Goal: Information Seeking & Learning: Check status

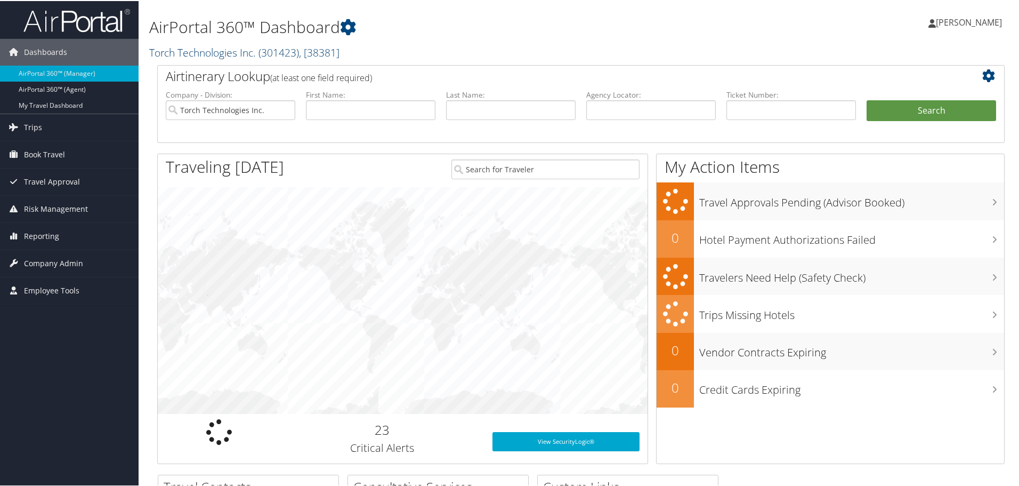
click at [208, 52] on link "Torch Technologies Inc. ( 301423 ) , [ 38381 ]" at bounding box center [244, 51] width 190 height 14
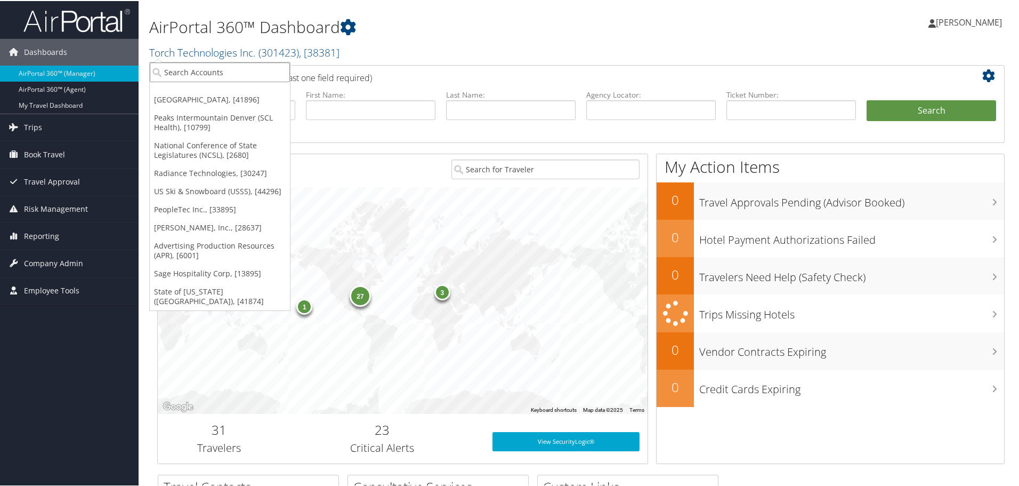
click at [207, 71] on input "search" at bounding box center [220, 71] width 140 height 20
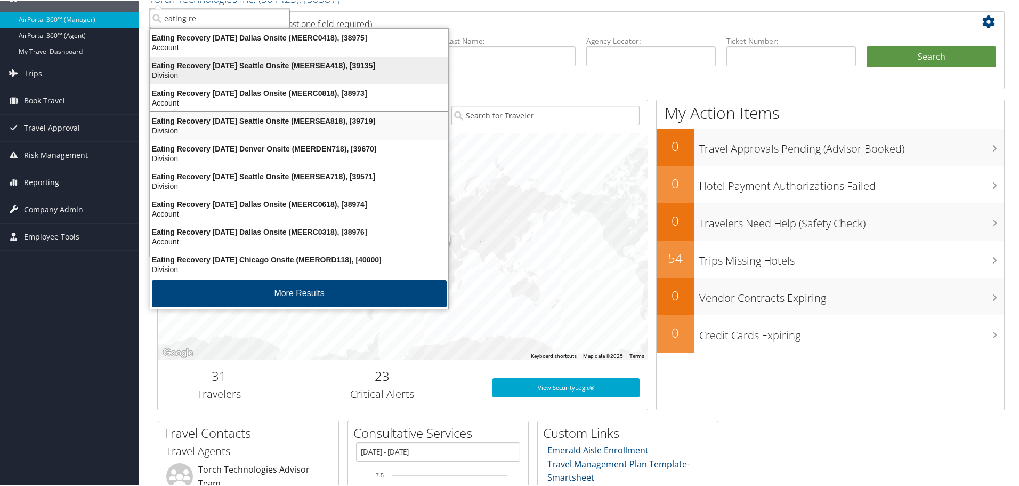
scroll to position [53, 0]
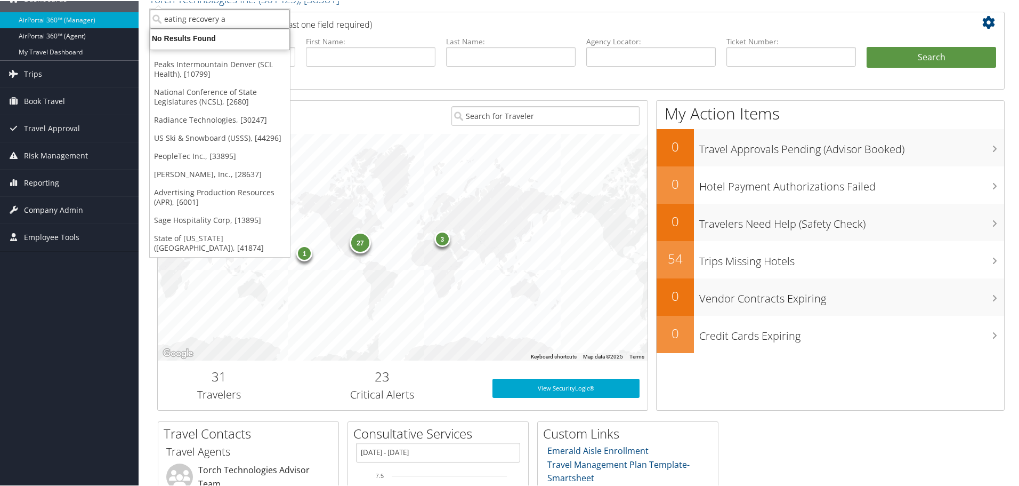
type input "eating recovery"
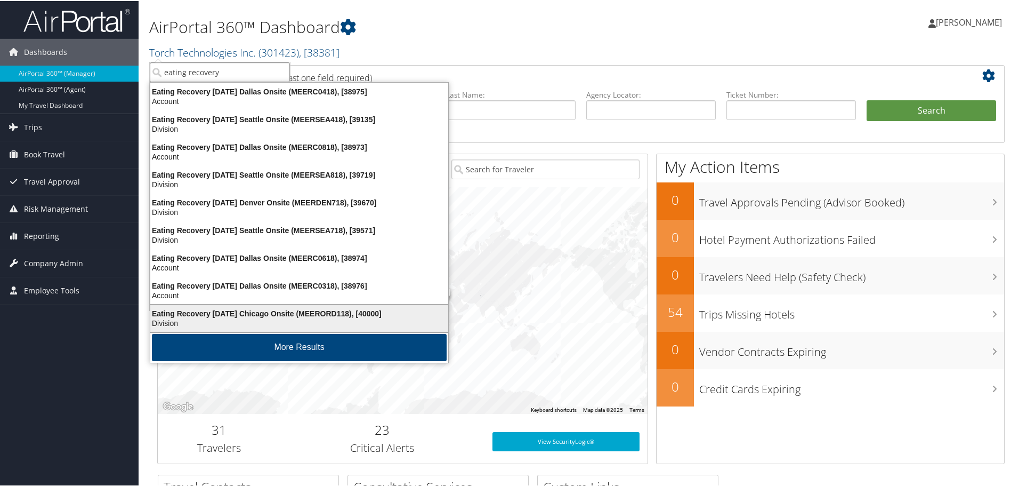
scroll to position [2, 0]
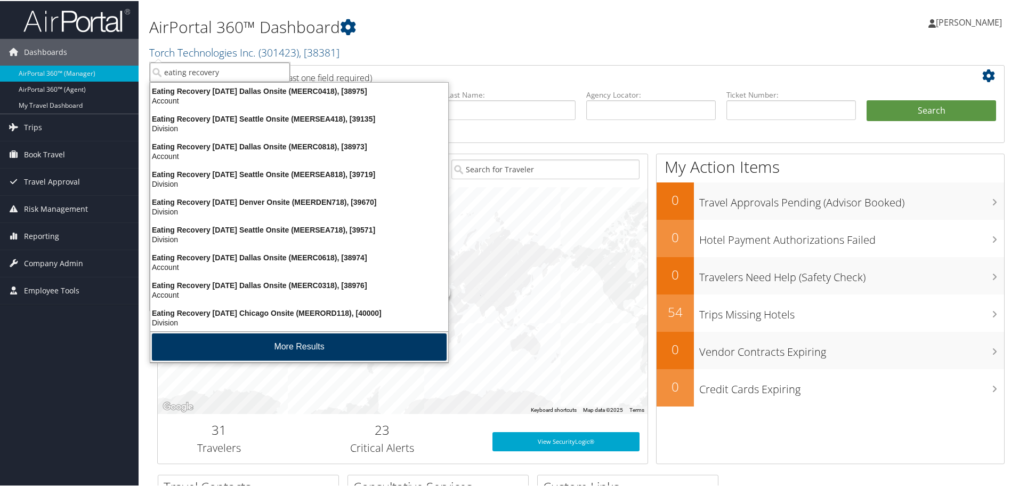
click at [291, 341] on button "More Results" at bounding box center [299, 345] width 295 height 27
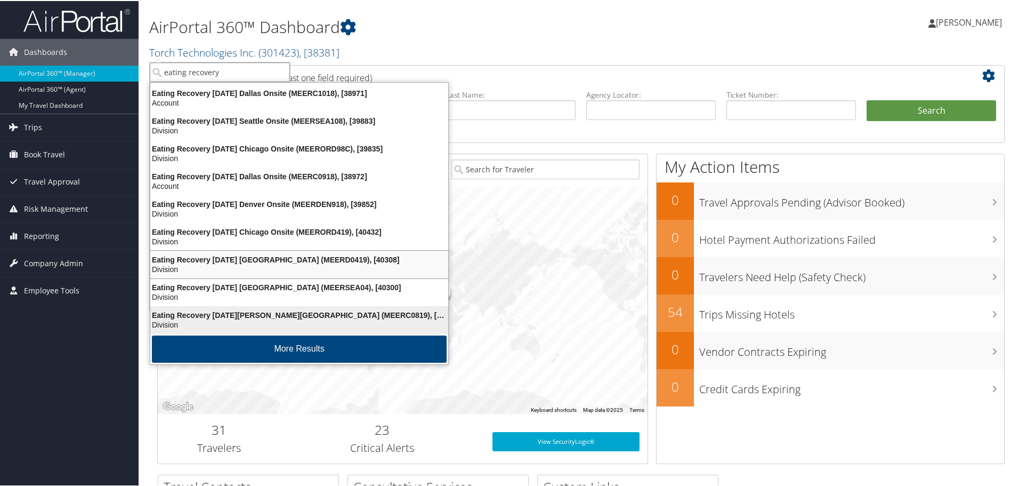
scroll to position [252, 0]
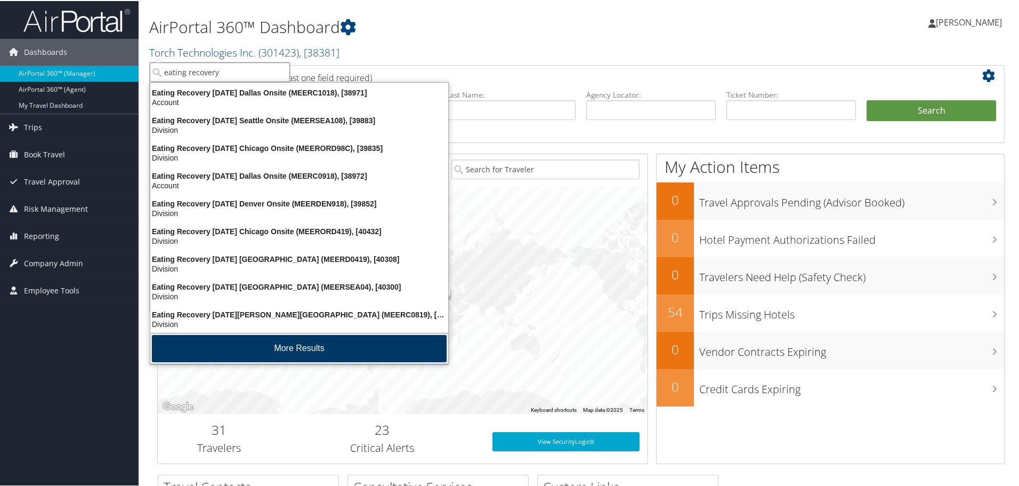
click at [313, 342] on button "More Results" at bounding box center [299, 347] width 295 height 27
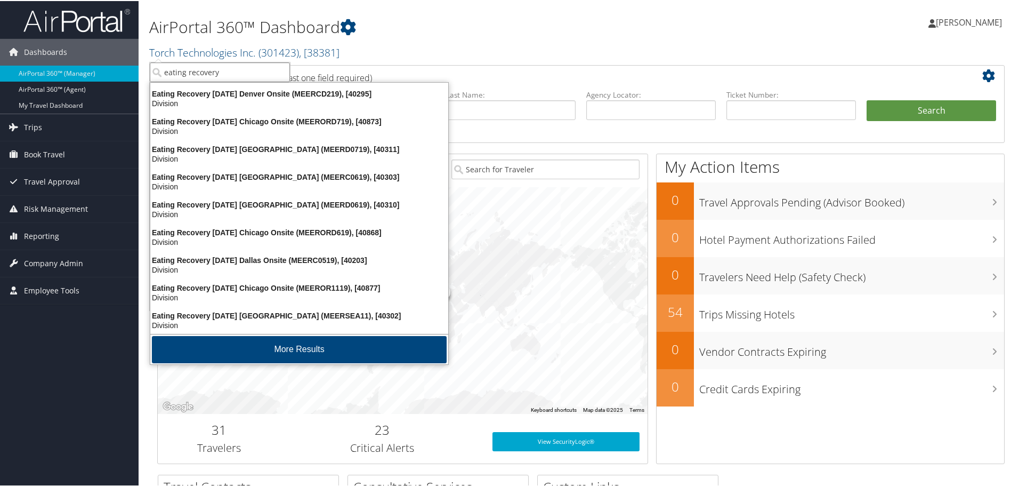
scroll to position [501, 0]
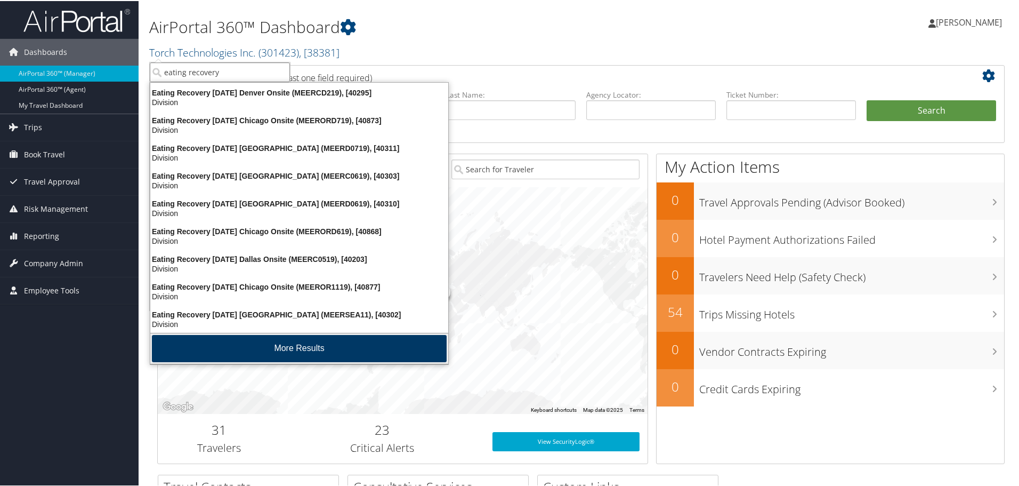
click at [317, 341] on button "More Results" at bounding box center [299, 347] width 295 height 27
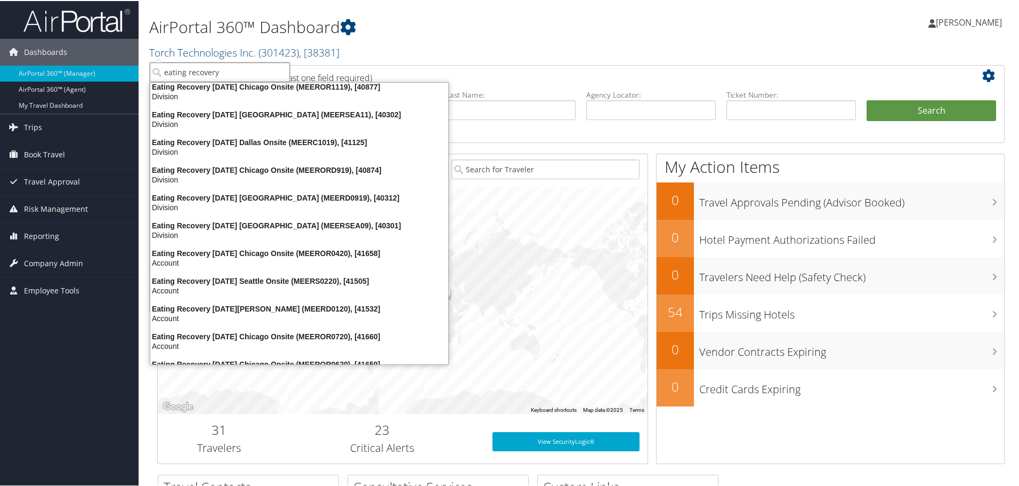
scroll to position [751, 0]
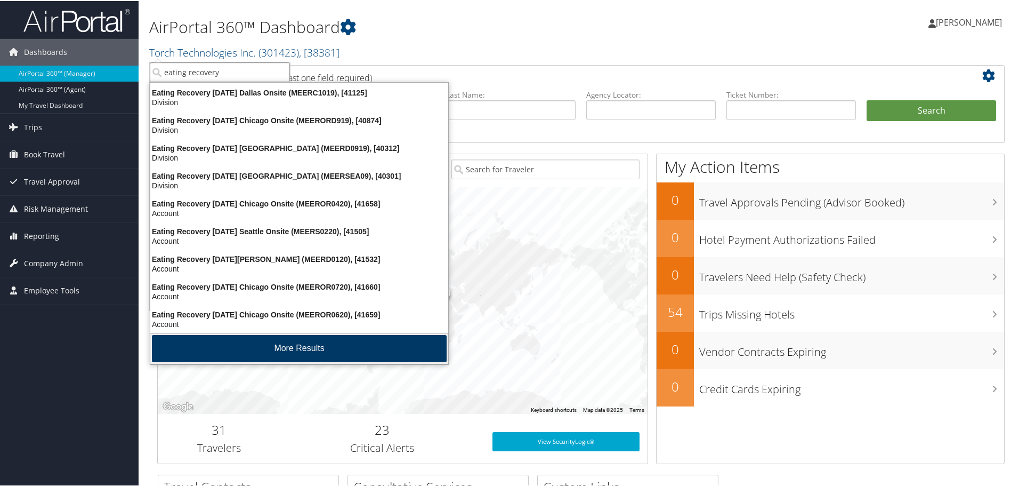
click at [291, 348] on button "More Results" at bounding box center [299, 347] width 295 height 27
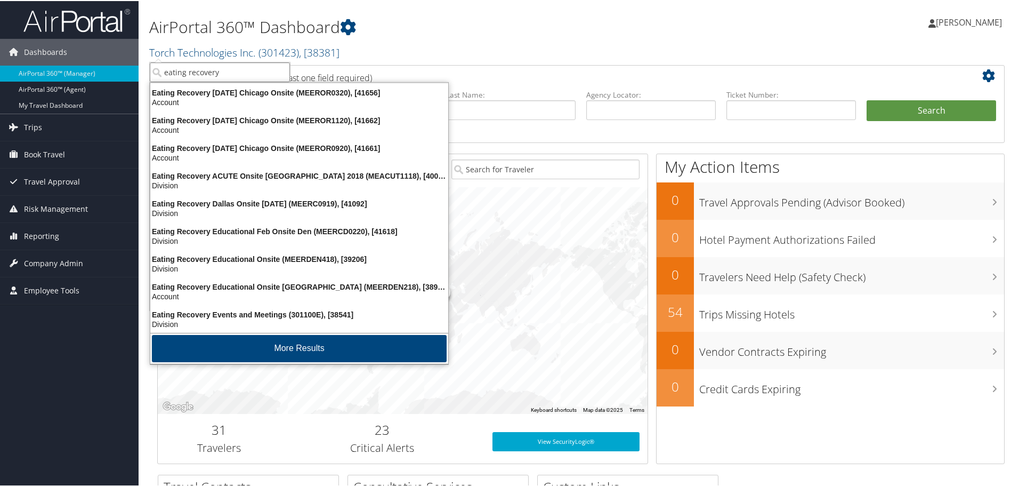
scroll to position [1000, 0]
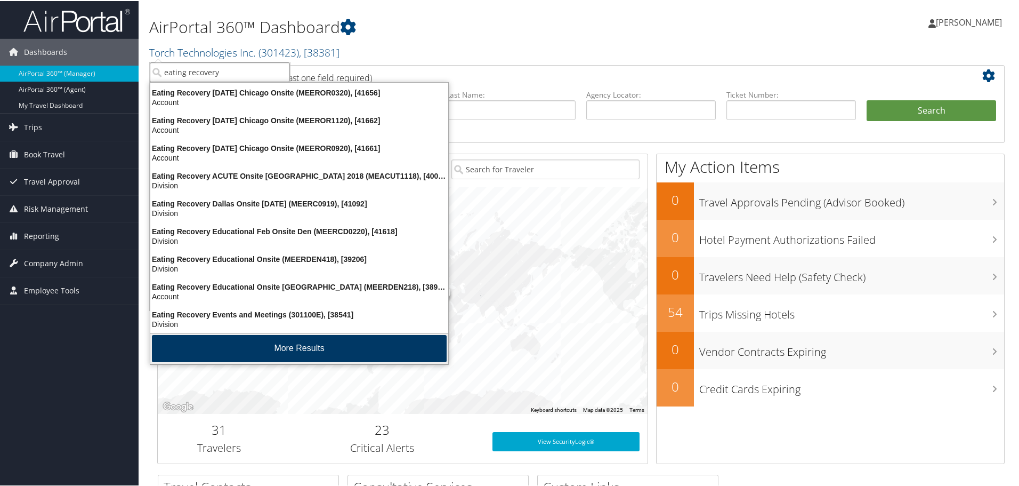
click at [325, 344] on button "More Results" at bounding box center [299, 347] width 295 height 27
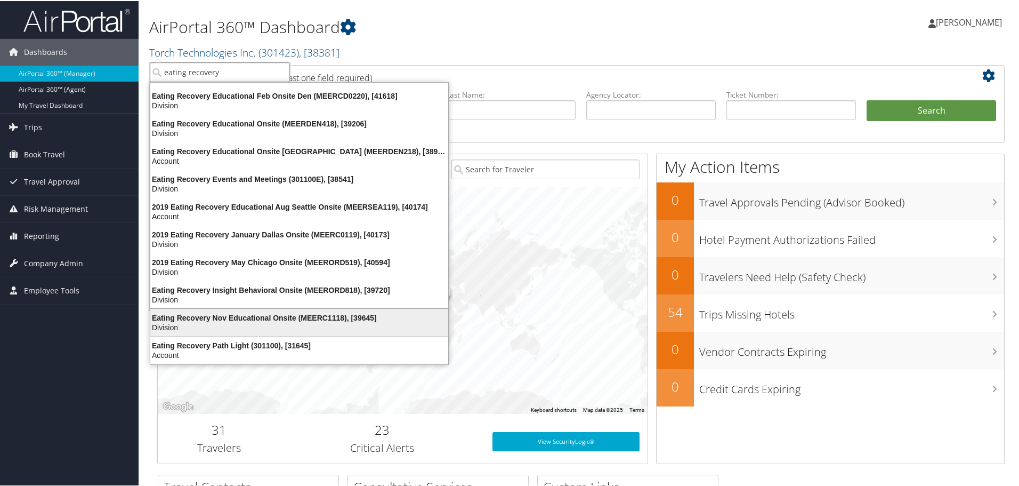
scroll to position [1136, 0]
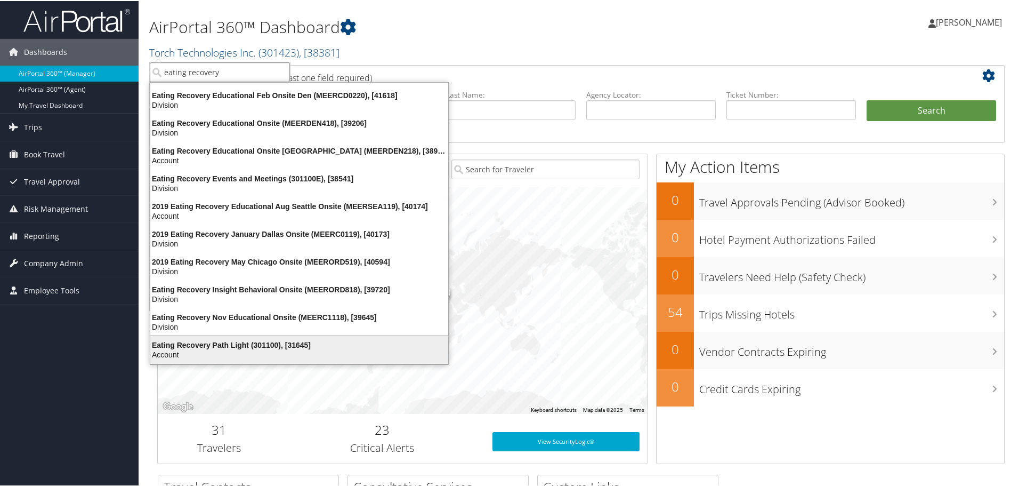
click at [253, 341] on div "Eating Recovery Path Light (301100), [31645]" at bounding box center [299, 344] width 311 height 10
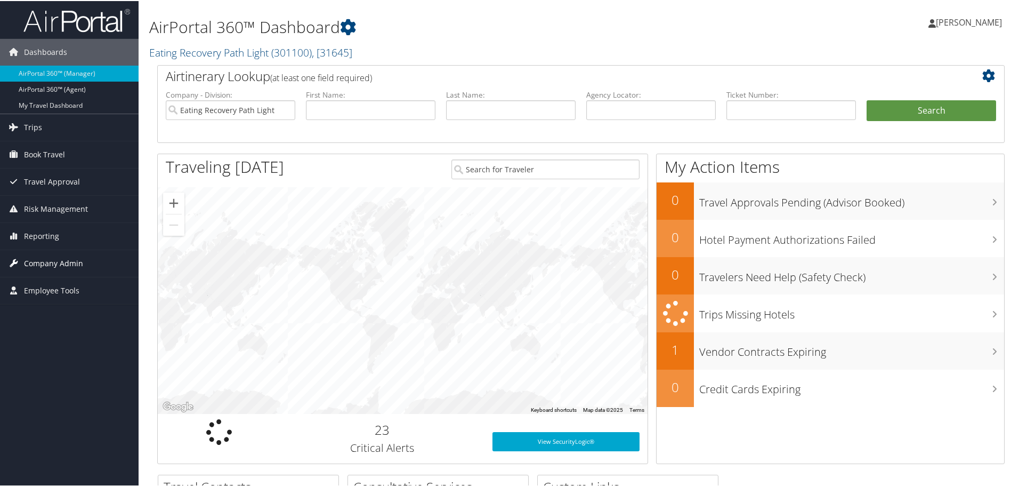
click at [39, 259] on span "Company Admin" at bounding box center [53, 262] width 59 height 27
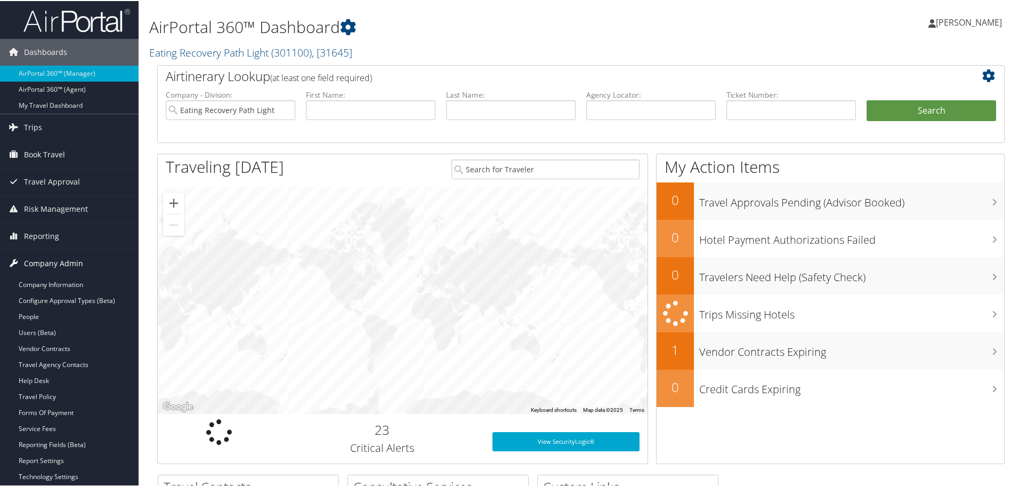
click at [36, 256] on span "Company Admin" at bounding box center [53, 262] width 59 height 27
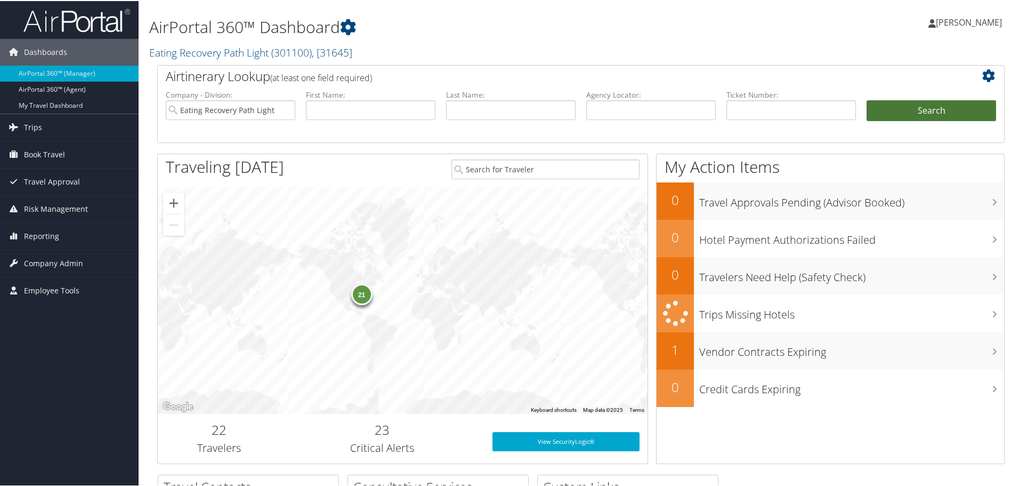
click at [918, 105] on button "Search" at bounding box center [932, 109] width 130 height 21
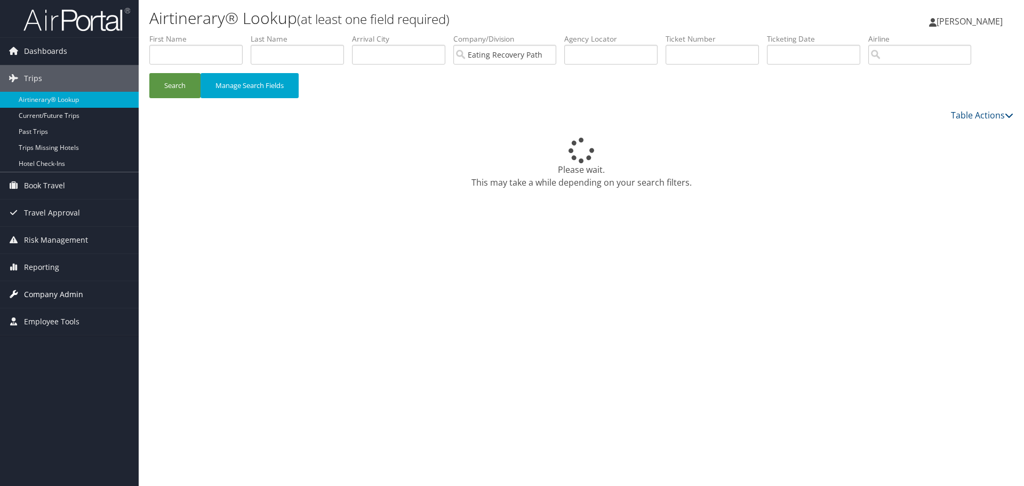
click at [41, 296] on span "Company Admin" at bounding box center [53, 294] width 59 height 27
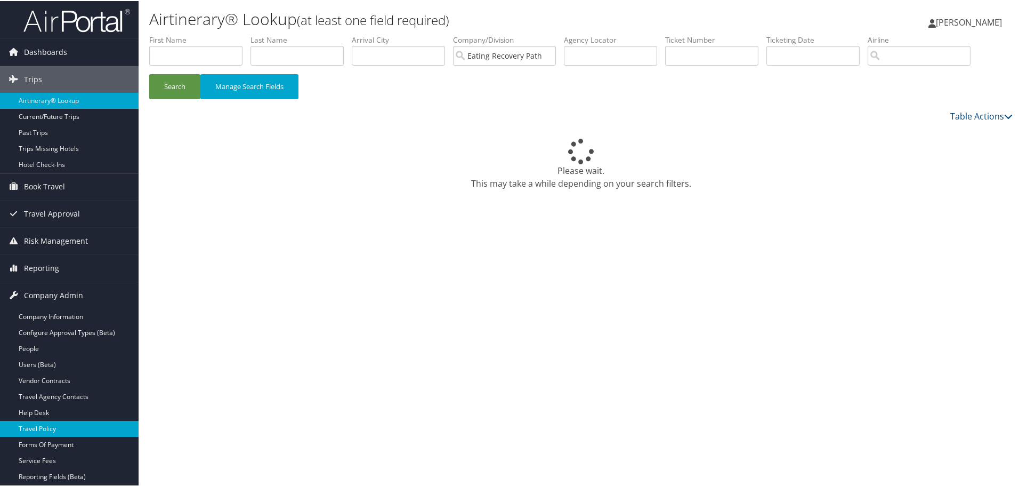
click at [45, 426] on link "Travel Policy" at bounding box center [69, 428] width 139 height 16
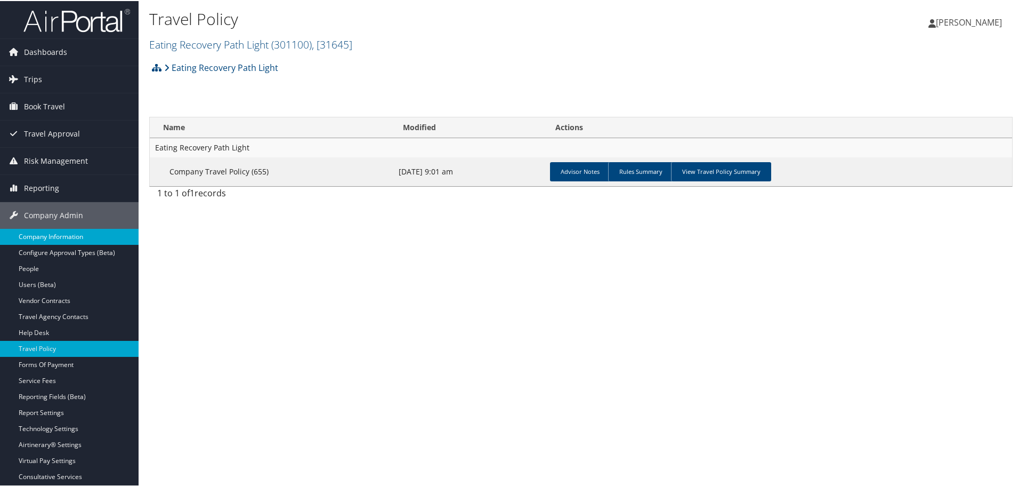
click at [43, 235] on link "Company Information" at bounding box center [69, 236] width 139 height 16
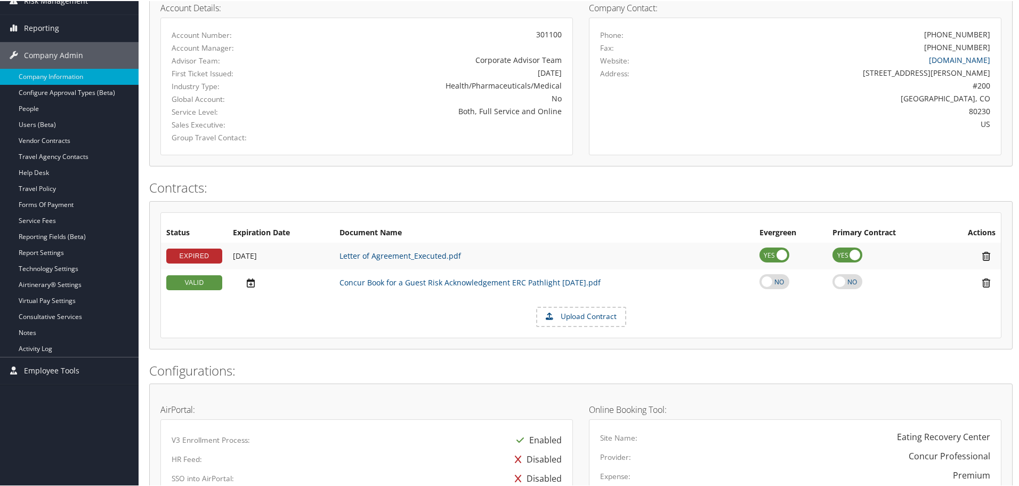
scroll to position [373, 0]
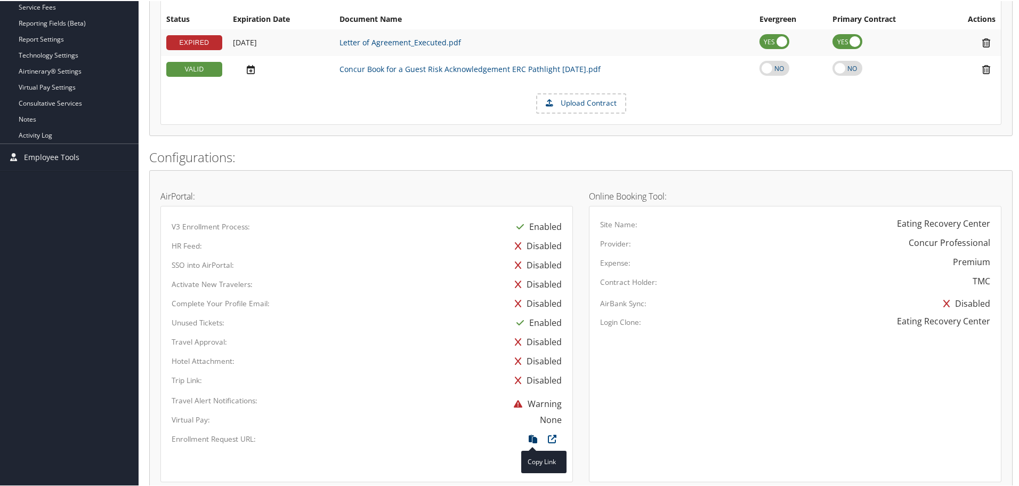
click at [532, 437] on icon at bounding box center [533, 440] width 19 height 14
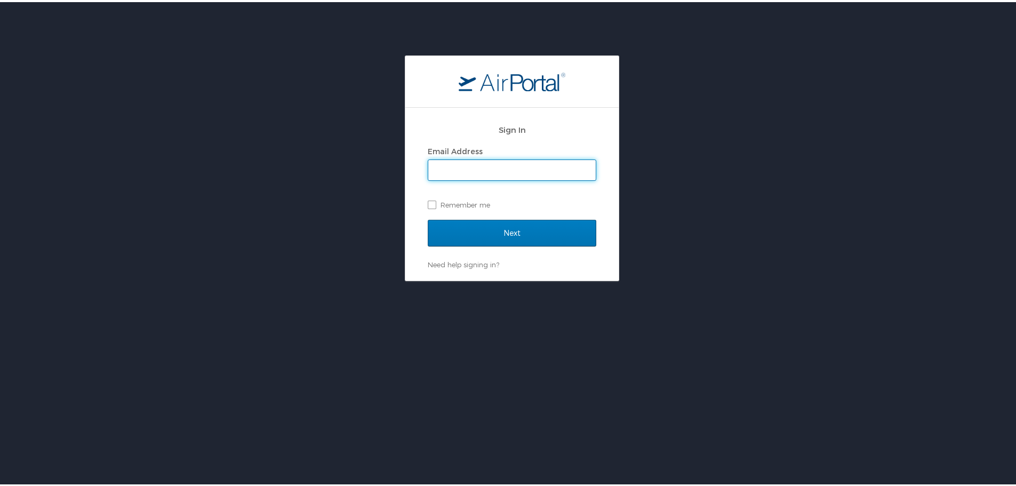
click at [485, 157] on span at bounding box center [512, 167] width 168 height 21
click at [476, 168] on input "Email Address" at bounding box center [511, 168] width 167 height 20
type input "[EMAIL_ADDRESS][PERSON_NAME][DOMAIN_NAME]"
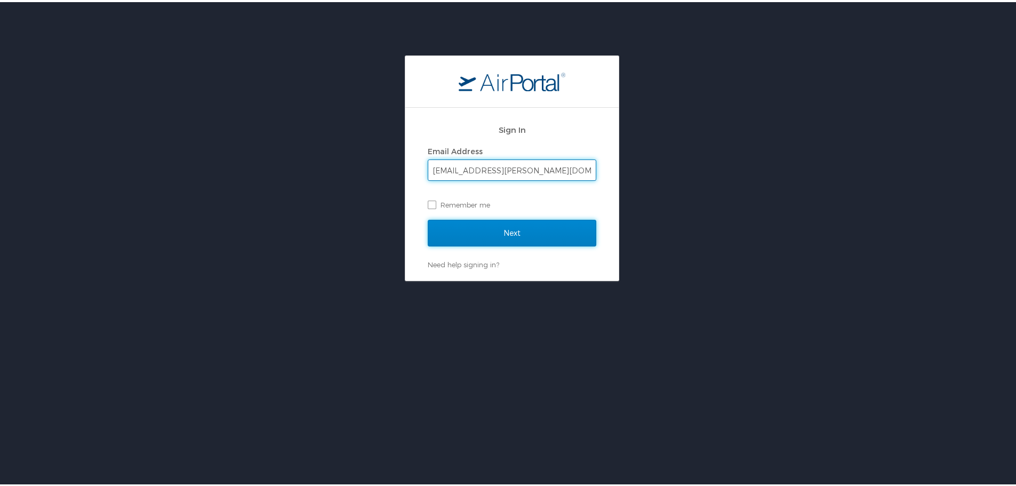
click at [510, 235] on input "Next" at bounding box center [512, 231] width 168 height 27
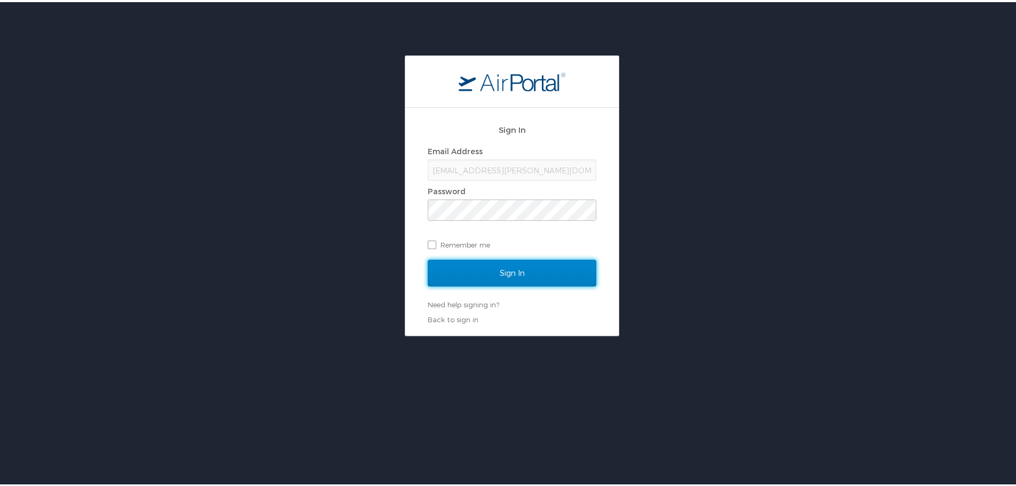
click at [501, 266] on input "Sign In" at bounding box center [512, 271] width 168 height 27
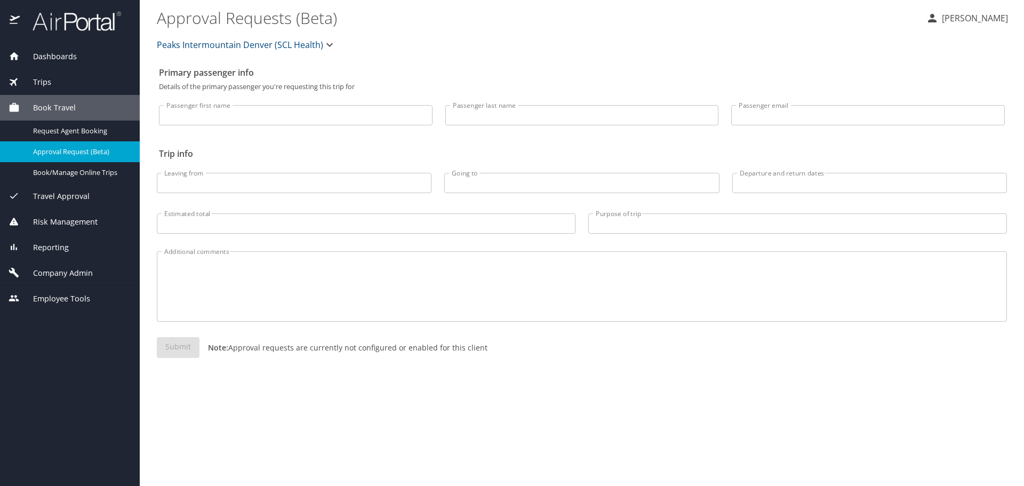
click at [37, 245] on span "Reporting" at bounding box center [44, 248] width 49 height 12
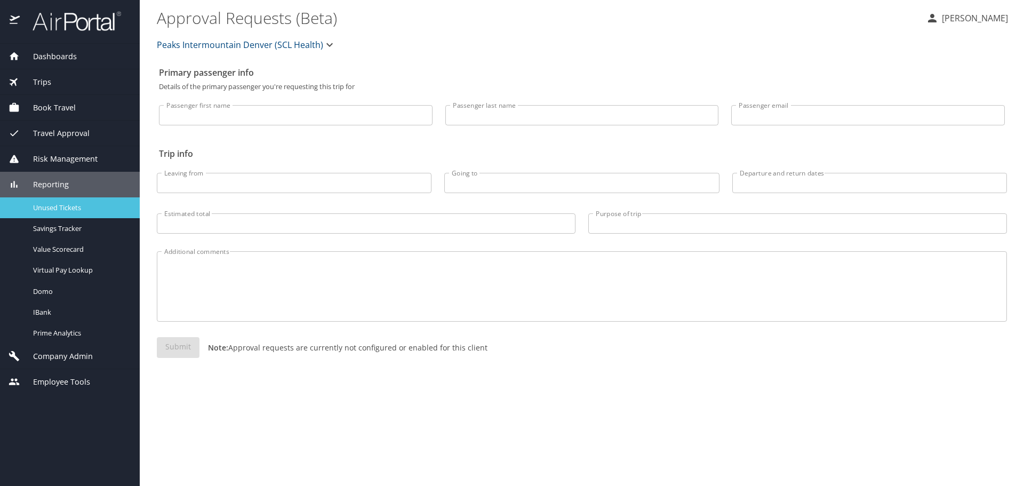
click at [56, 205] on span "Unused Tickets" at bounding box center [80, 208] width 94 height 10
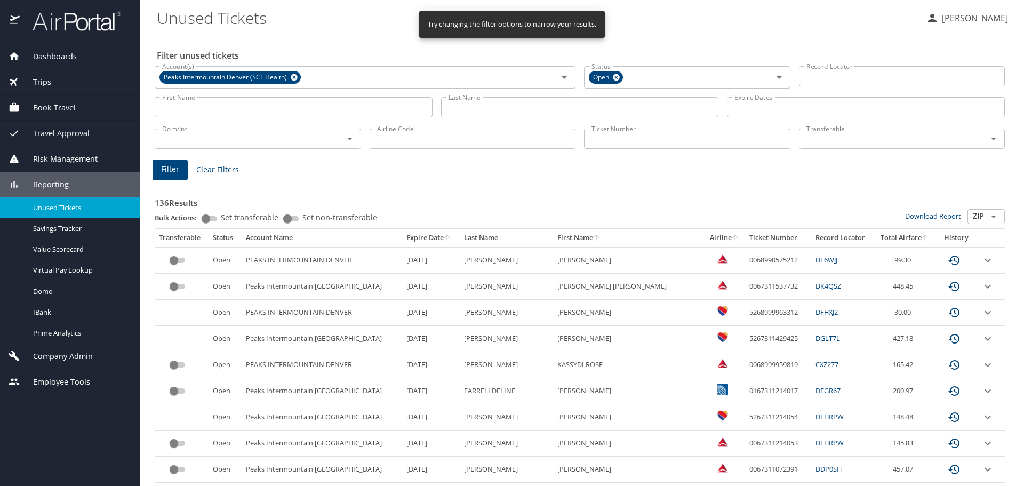
click at [830, 78] on input "Record Locator" at bounding box center [902, 76] width 206 height 20
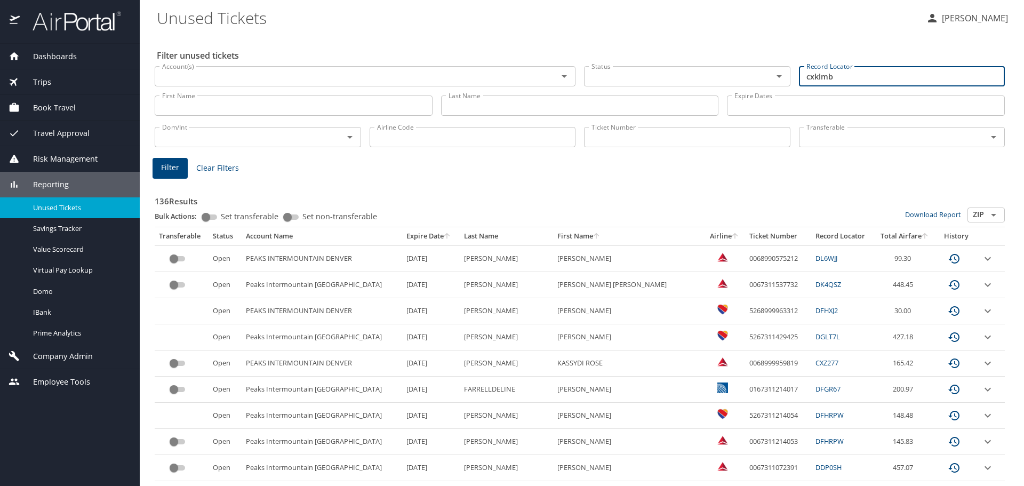
type input "cxklmb"
click at [171, 170] on span "Filter" at bounding box center [170, 167] width 18 height 13
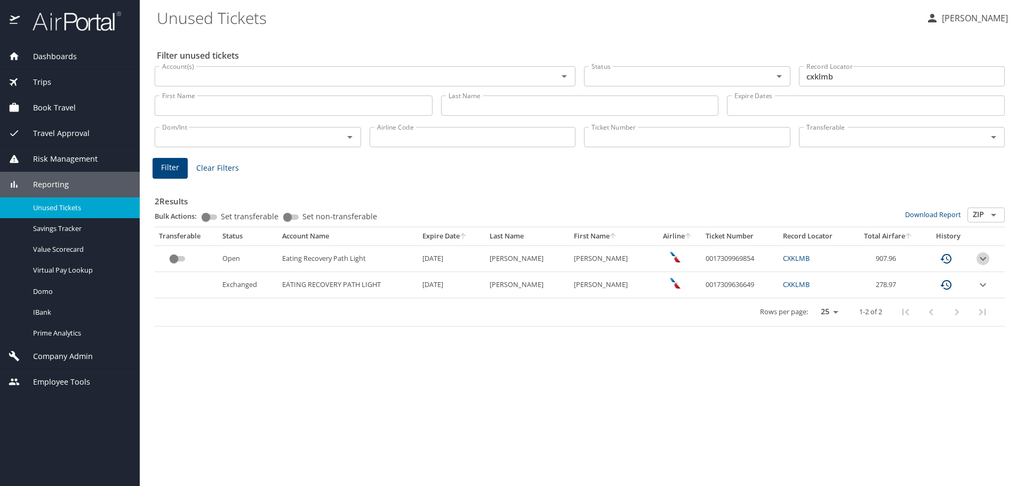
click at [988, 259] on icon "expand row" at bounding box center [982, 258] width 13 height 13
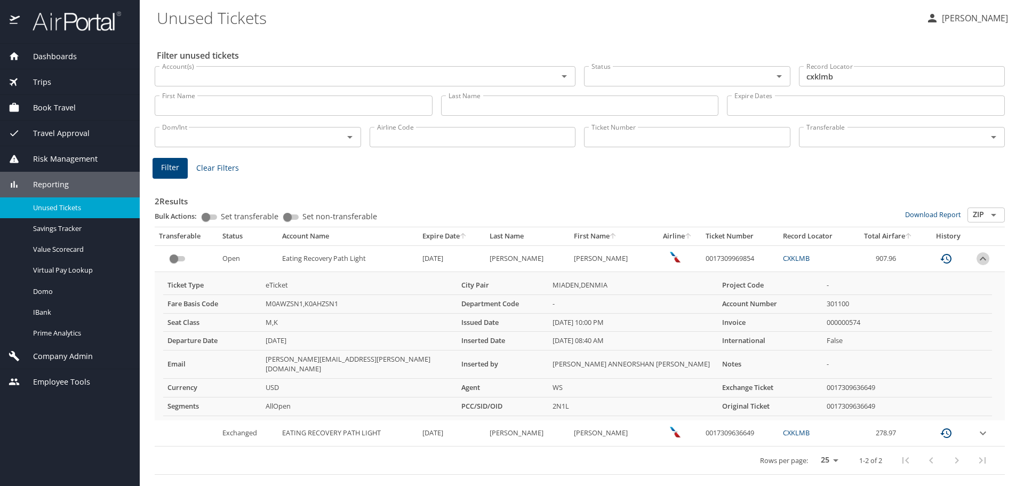
click at [988, 259] on icon "expand row" at bounding box center [982, 258] width 13 height 13
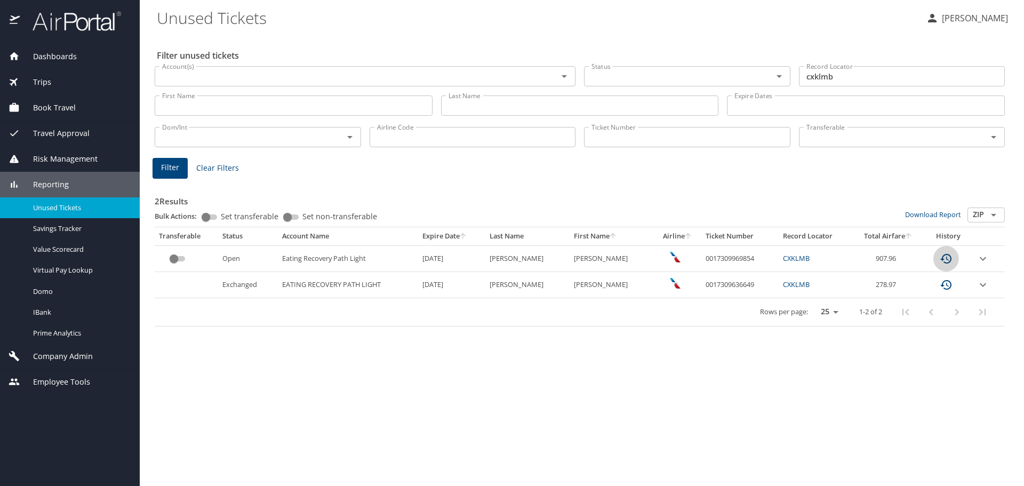
click at [950, 258] on icon "custom pagination table" at bounding box center [945, 258] width 13 height 13
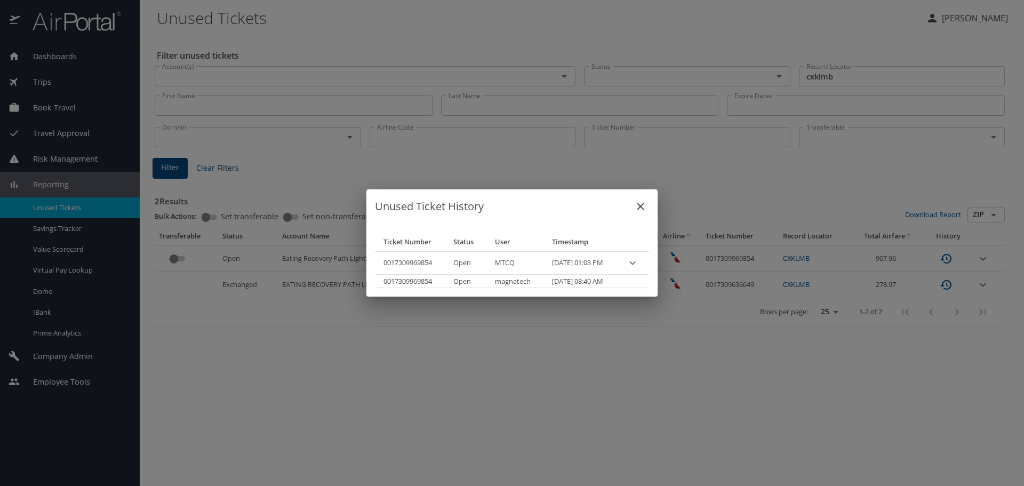
click at [647, 205] on icon "close" at bounding box center [640, 206] width 13 height 13
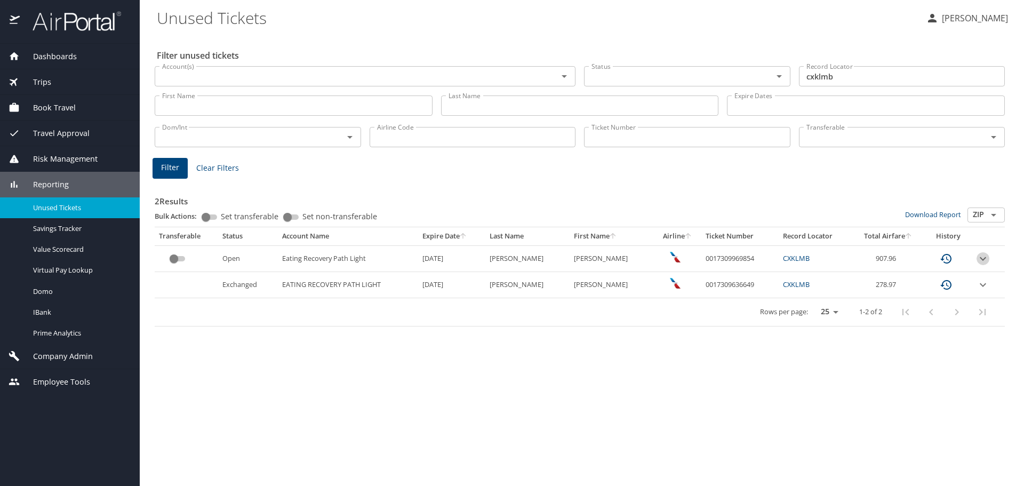
click at [981, 258] on icon "expand row" at bounding box center [982, 258] width 6 height 4
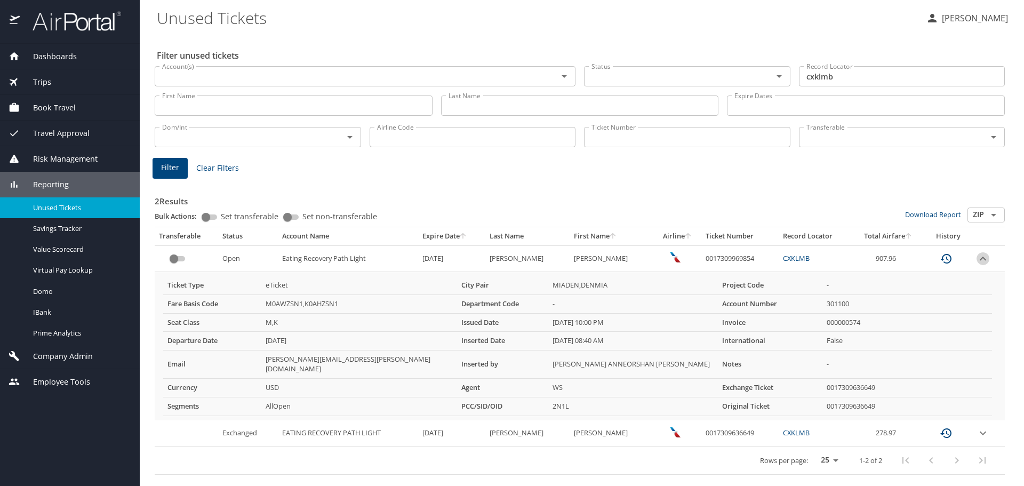
click at [982, 261] on icon "expand row" at bounding box center [982, 258] width 13 height 13
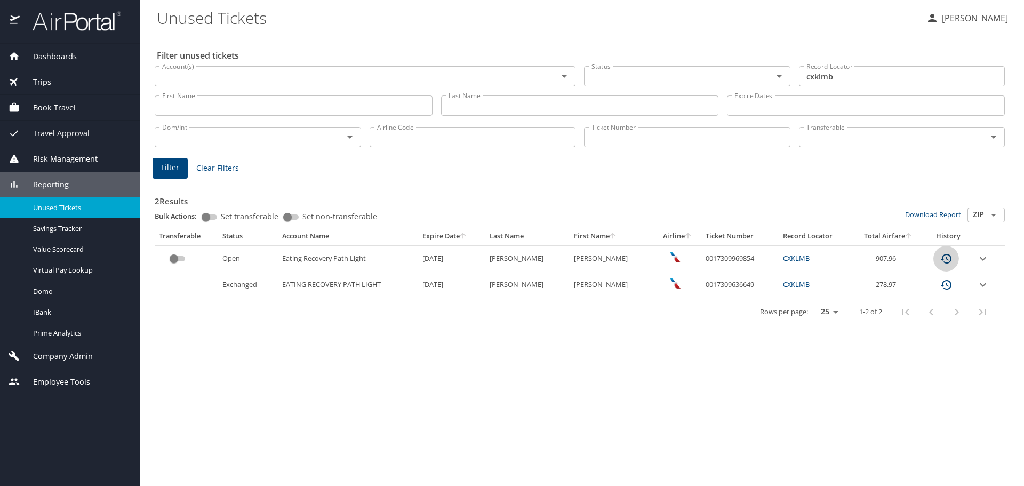
click at [949, 259] on icon "custom pagination table" at bounding box center [945, 258] width 13 height 13
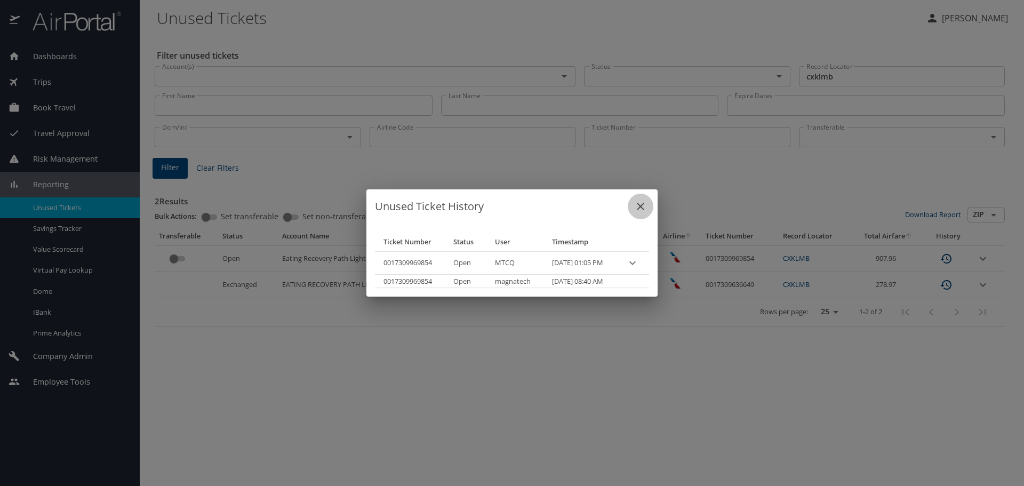
click at [647, 204] on icon "close" at bounding box center [640, 206] width 13 height 13
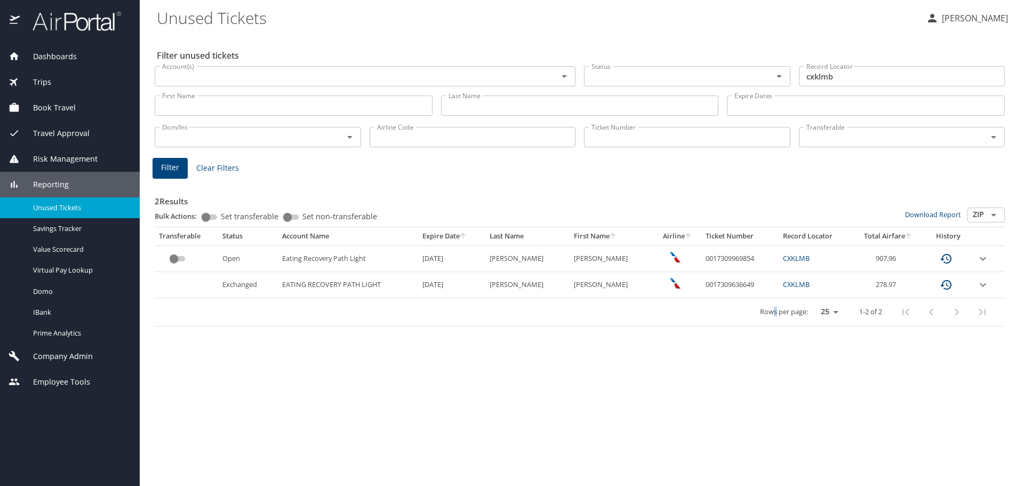
click at [772, 303] on div "Rows per page: 25 50 100 1-2 of 2" at bounding box center [577, 312] width 837 height 28
drag, startPoint x: 703, startPoint y: 258, endPoint x: 755, endPoint y: 259, distance: 51.7
click at [755, 259] on td "0017309969854" at bounding box center [739, 258] width 77 height 26
copy td "0017309969854"
